Goal: Transaction & Acquisition: Book appointment/travel/reservation

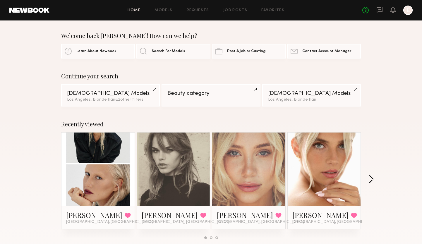
click at [372, 181] on button "button" at bounding box center [372, 180] width 6 height 10
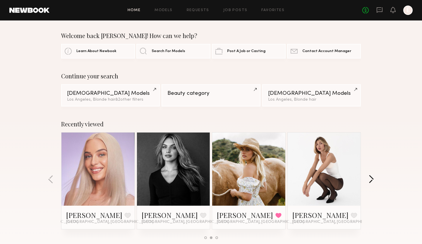
click at [372, 181] on button "button" at bounding box center [372, 180] width 6 height 10
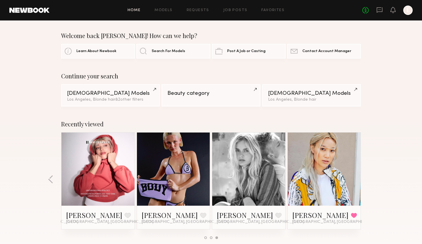
click at [372, 181] on div "Recently viewed [PERSON_NAME]. Favorited [GEOGRAPHIC_DATA], [GEOGRAPHIC_DATA] […" at bounding box center [211, 182] width 422 height 137
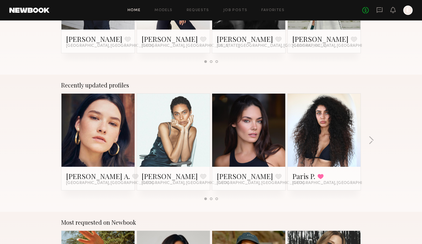
scroll to position [319, 0]
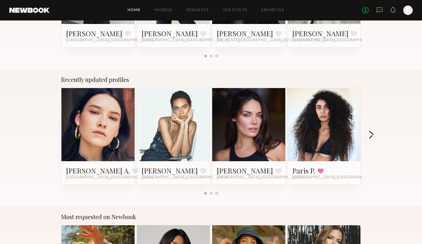
click at [370, 133] on button "button" at bounding box center [372, 136] width 6 height 10
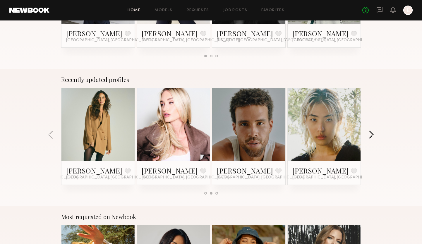
click at [370, 133] on button "button" at bounding box center [372, 136] width 6 height 10
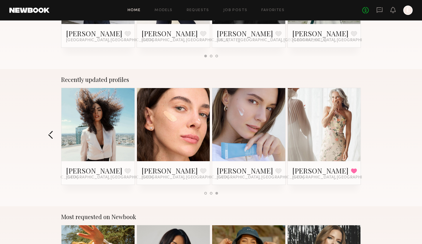
click at [49, 133] on button "button" at bounding box center [51, 136] width 6 height 10
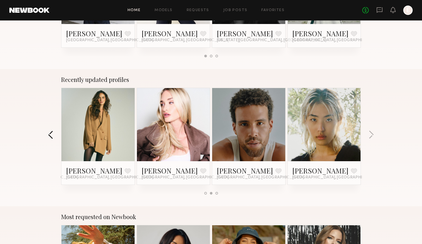
click at [49, 133] on button "button" at bounding box center [51, 136] width 6 height 10
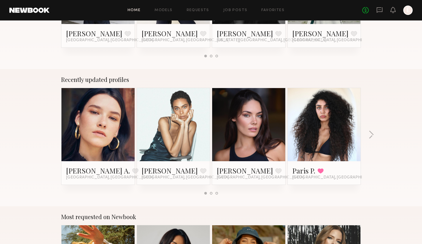
click at [331, 133] on link at bounding box center [325, 124] width 36 height 73
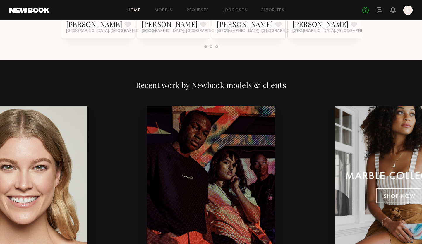
scroll to position [604, 0]
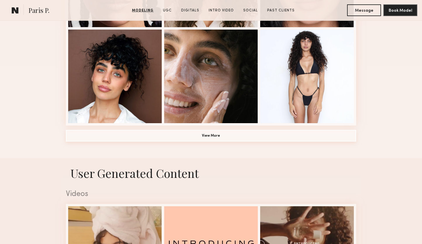
scroll to position [435, 0]
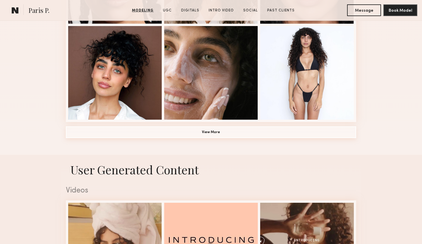
click at [211, 129] on button "View More" at bounding box center [211, 133] width 291 height 12
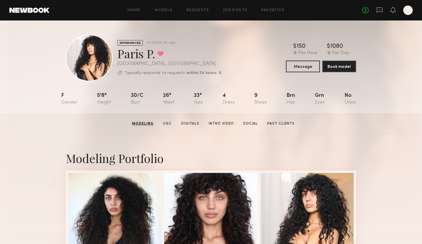
scroll to position [0, 0]
click at [163, 10] on link "Models" at bounding box center [164, 10] width 18 height 4
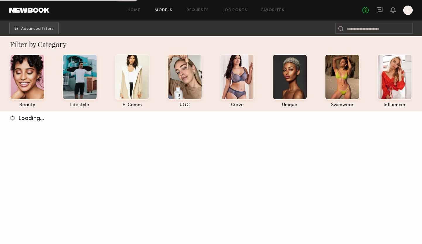
scroll to position [4, 0]
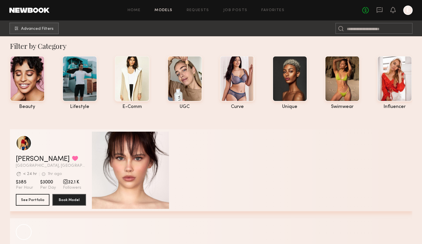
scroll to position [2, 0]
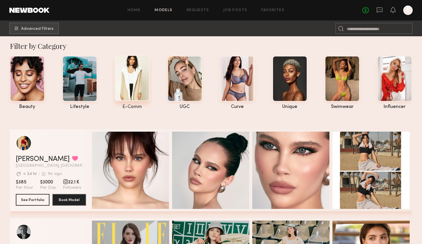
click at [133, 87] on div at bounding box center [132, 78] width 35 height 46
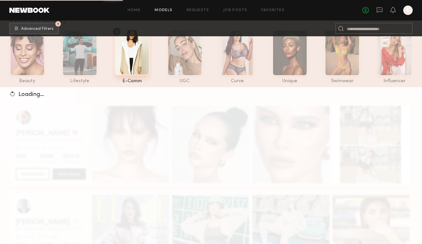
scroll to position [28, 0]
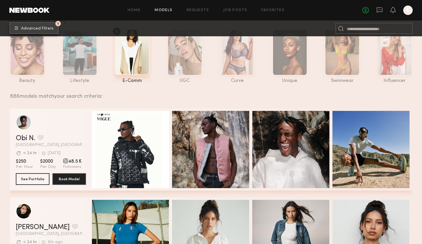
click at [42, 31] on button "1 Advanced Filters" at bounding box center [34, 28] width 50 height 12
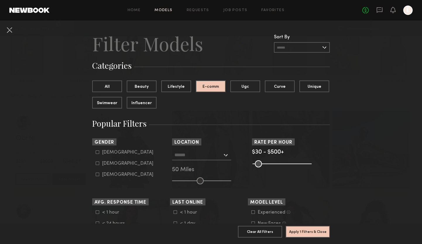
scroll to position [8, 0]
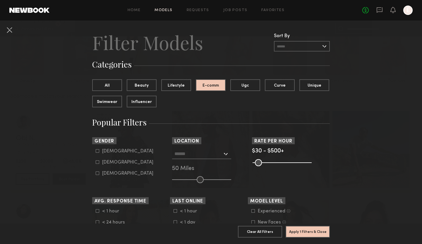
click at [97, 163] on icon at bounding box center [98, 163] width 4 height 4
type input "**"
click at [143, 87] on button "Beauty" at bounding box center [142, 85] width 30 height 12
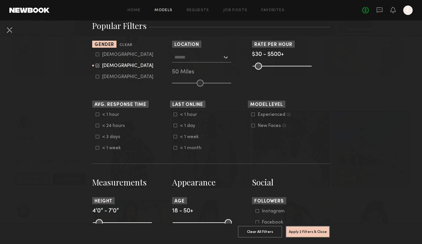
scroll to position [108, 0]
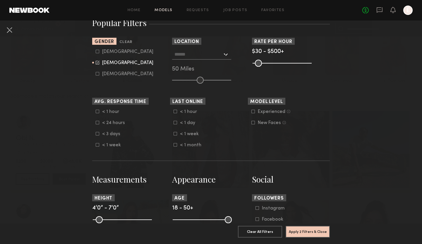
click at [213, 57] on input "text" at bounding box center [199, 54] width 48 height 10
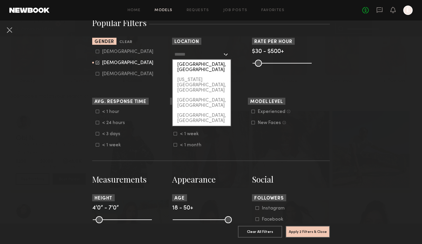
click at [204, 63] on div "[GEOGRAPHIC_DATA], [GEOGRAPHIC_DATA]" at bounding box center [202, 67] width 58 height 15
type input "**********"
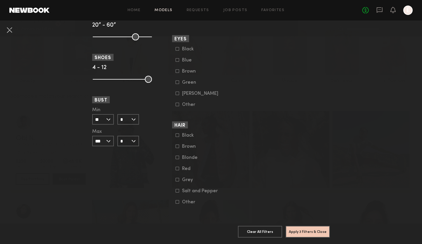
scroll to position [417, 0]
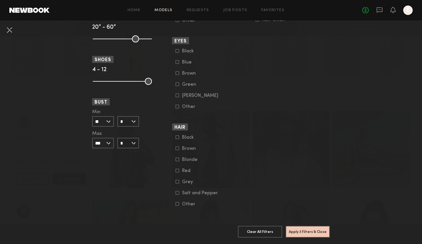
click at [178, 159] on icon at bounding box center [178, 160] width 4 height 4
click at [177, 62] on icon at bounding box center [178, 62] width 4 height 4
click at [319, 230] on button "Apply 5 Filters & Close" at bounding box center [308, 232] width 44 height 12
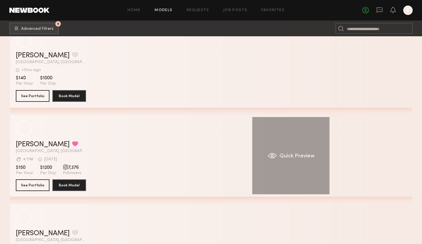
scroll to position [5098, 0]
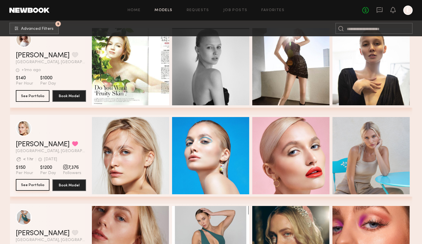
click at [33, 181] on button "See Portfolio" at bounding box center [33, 185] width 34 height 12
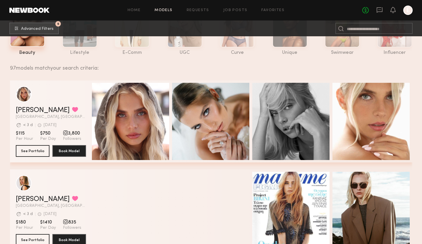
scroll to position [55, 0]
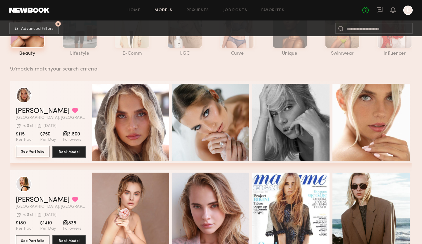
click at [38, 149] on button "See Portfolio" at bounding box center [33, 152] width 34 height 12
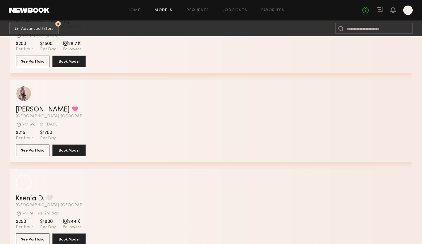
scroll to position [1759, 0]
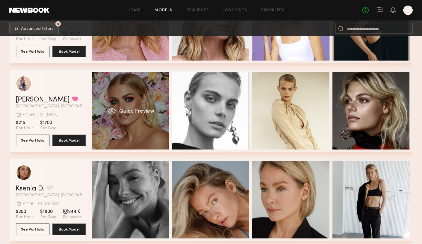
click at [129, 96] on div "Quick Preview" at bounding box center [130, 110] width 77 height 77
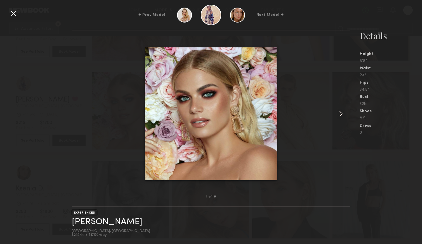
click at [339, 113] on common-icon at bounding box center [341, 113] width 9 height 9
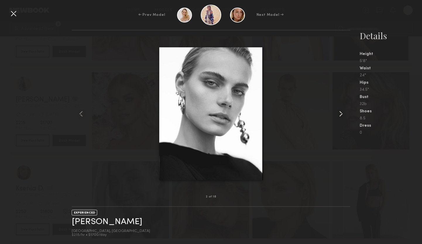
click at [339, 113] on common-icon at bounding box center [341, 113] width 9 height 9
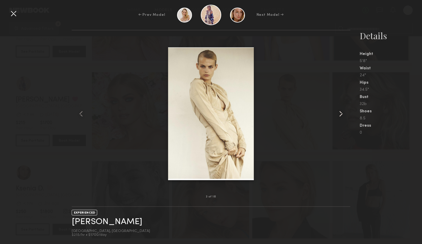
click at [339, 113] on common-icon at bounding box center [341, 113] width 9 height 9
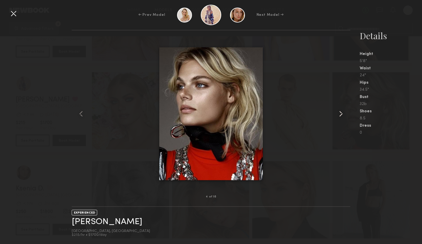
click at [339, 113] on common-icon at bounding box center [341, 113] width 9 height 9
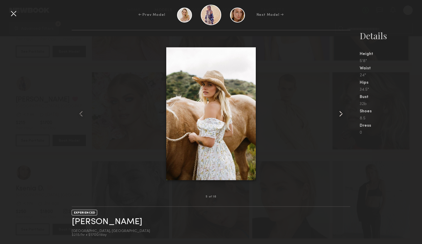
click at [339, 113] on common-icon at bounding box center [341, 113] width 9 height 9
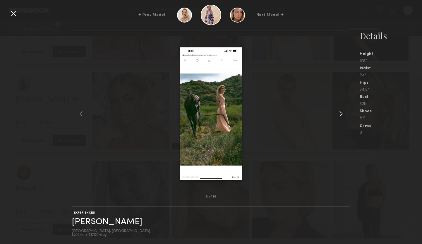
click at [339, 113] on common-icon at bounding box center [341, 113] width 9 height 9
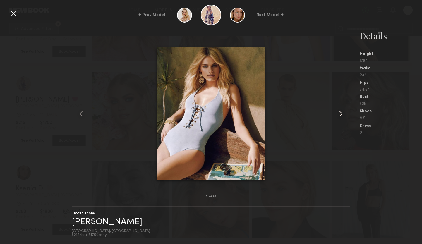
click at [339, 113] on common-icon at bounding box center [341, 113] width 9 height 9
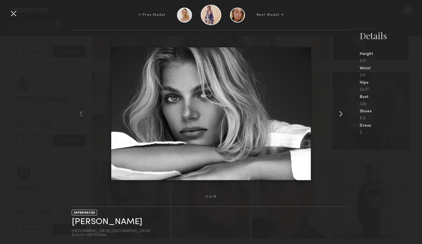
click at [339, 113] on common-icon at bounding box center [341, 113] width 9 height 9
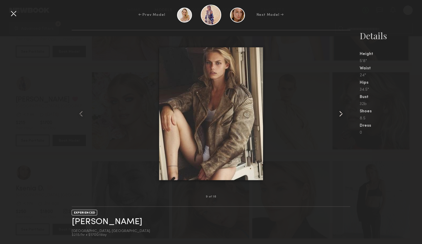
click at [339, 113] on common-icon at bounding box center [341, 113] width 9 height 9
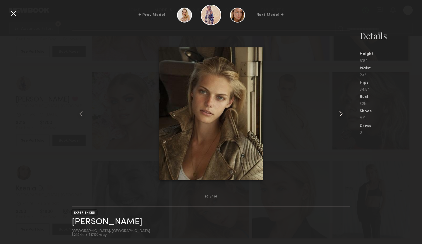
click at [339, 113] on common-icon at bounding box center [341, 113] width 9 height 9
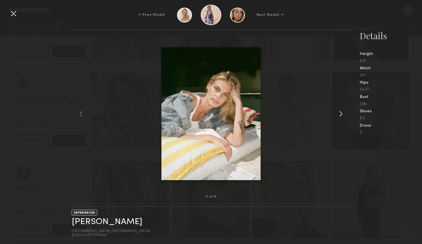
click at [339, 113] on common-icon at bounding box center [341, 113] width 9 height 9
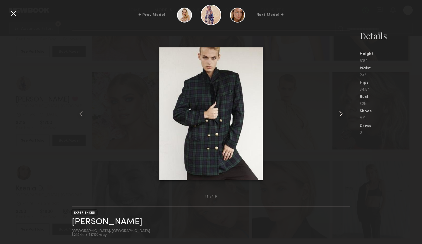
click at [339, 113] on common-icon at bounding box center [341, 113] width 9 height 9
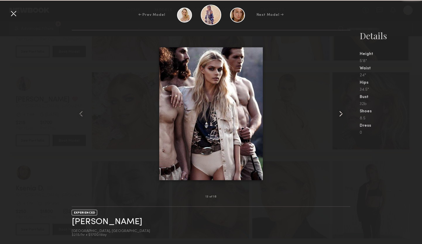
click at [339, 113] on common-icon at bounding box center [341, 113] width 9 height 9
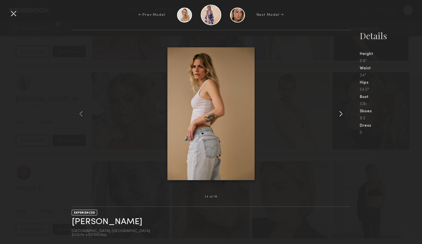
click at [339, 113] on common-icon at bounding box center [341, 113] width 9 height 9
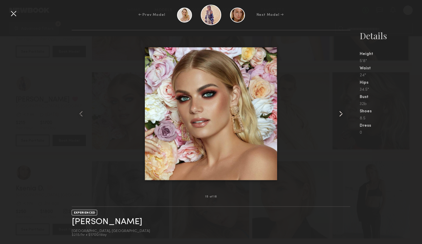
click at [339, 113] on common-icon at bounding box center [341, 113] width 9 height 9
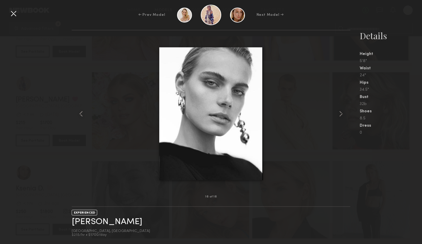
click at [14, 14] on div at bounding box center [13, 13] width 9 height 9
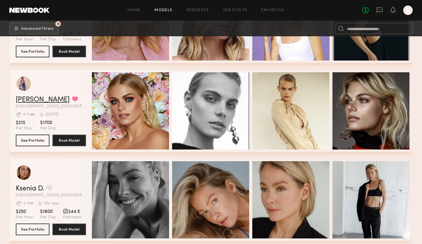
click at [35, 99] on link "[PERSON_NAME]" at bounding box center [43, 99] width 54 height 7
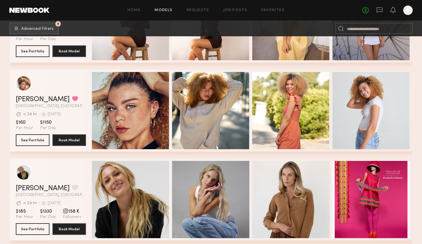
scroll to position [2292, 0]
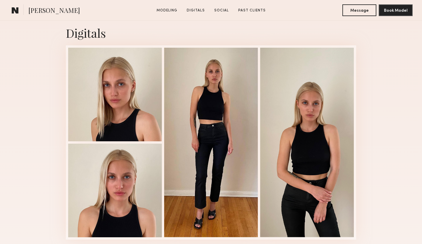
scroll to position [583, 0]
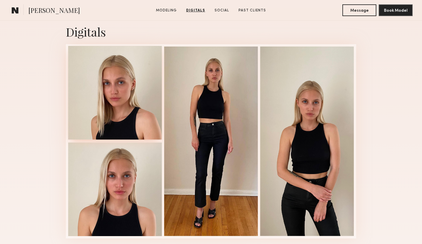
click at [112, 99] on div at bounding box center [115, 93] width 94 height 94
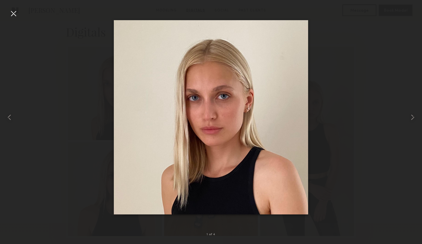
click at [13, 12] on div at bounding box center [13, 13] width 9 height 9
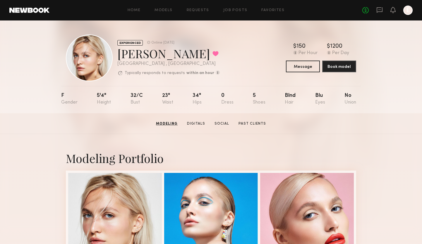
scroll to position [0, 0]
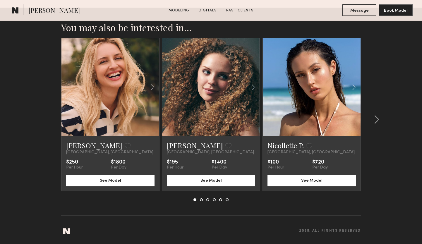
scroll to position [902, 0]
click at [376, 120] on common-icon at bounding box center [377, 119] width 6 height 9
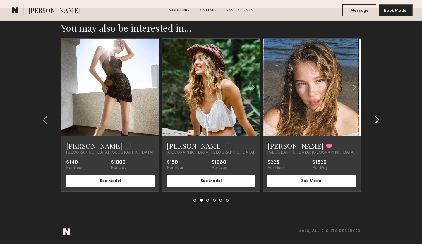
click at [376, 120] on common-icon at bounding box center [377, 119] width 6 height 9
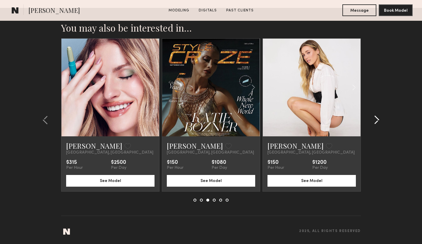
click at [376, 120] on common-icon at bounding box center [377, 119] width 6 height 9
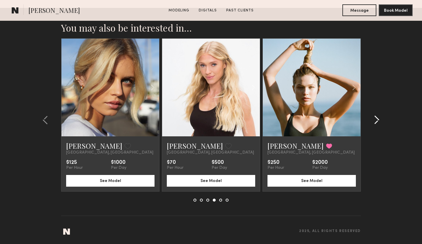
click at [376, 120] on common-icon at bounding box center [377, 119] width 6 height 9
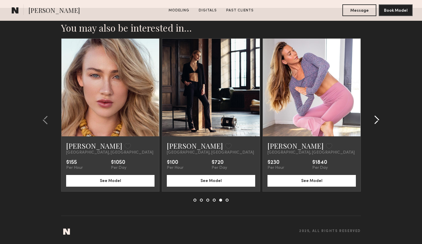
click at [376, 120] on common-icon at bounding box center [377, 119] width 6 height 9
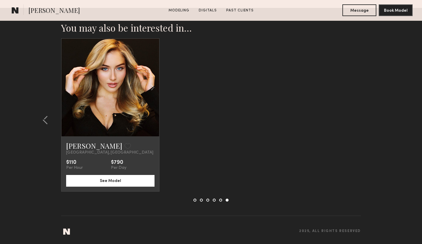
click at [376, 120] on section "You may also be interested in… Amy H. Favorite Los Angeles, CA $250 Per Hour $1…" at bounding box center [211, 126] width 422 height 237
